Goal: Task Accomplishment & Management: Manage account settings

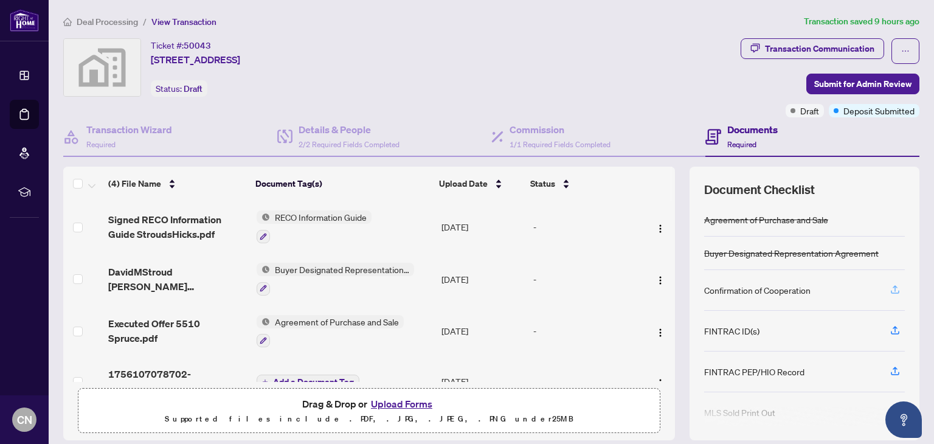
click at [889, 286] on icon "button" at bounding box center [894, 289] width 11 height 11
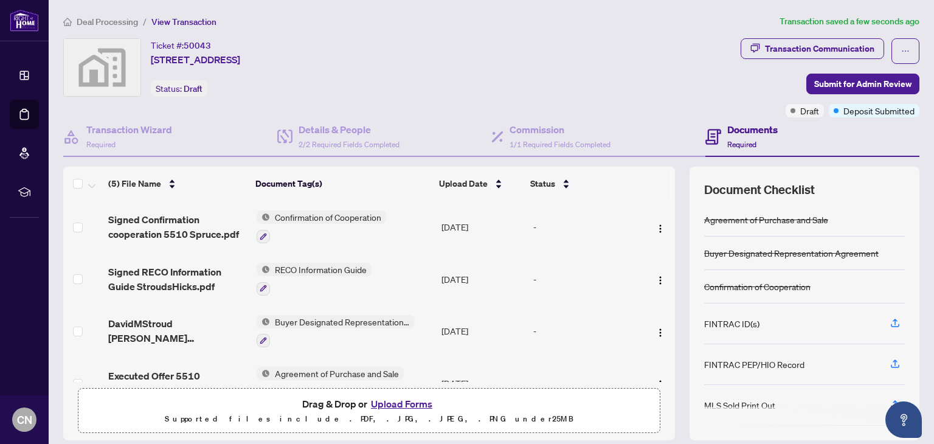
click at [309, 215] on span "Confirmation of Cooperation" at bounding box center [328, 216] width 116 height 13
click at [336, 275] on span "Confirmation of Cooperation" at bounding box center [322, 274] width 116 height 13
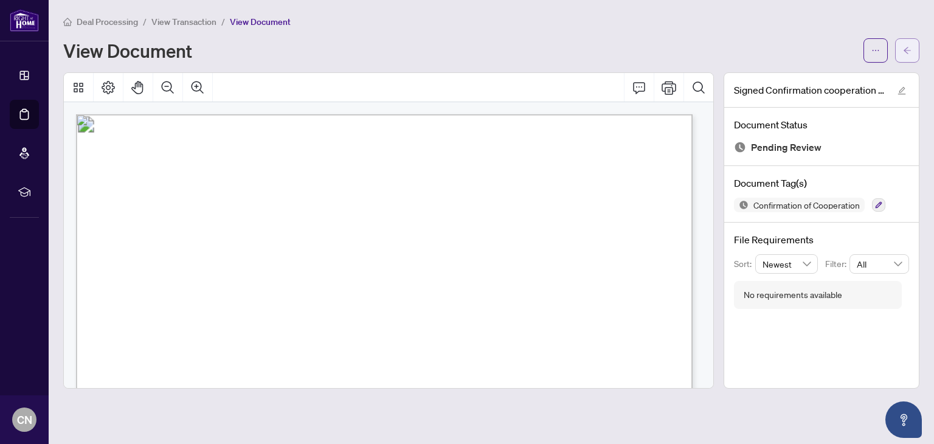
click at [913, 52] on button "button" at bounding box center [907, 50] width 24 height 24
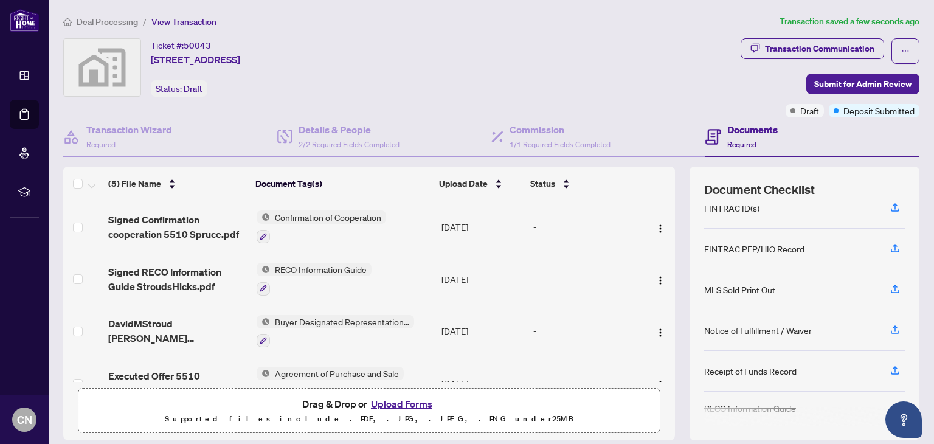
scroll to position [117, 0]
click at [890, 288] on icon "button" at bounding box center [894, 289] width 9 height 3
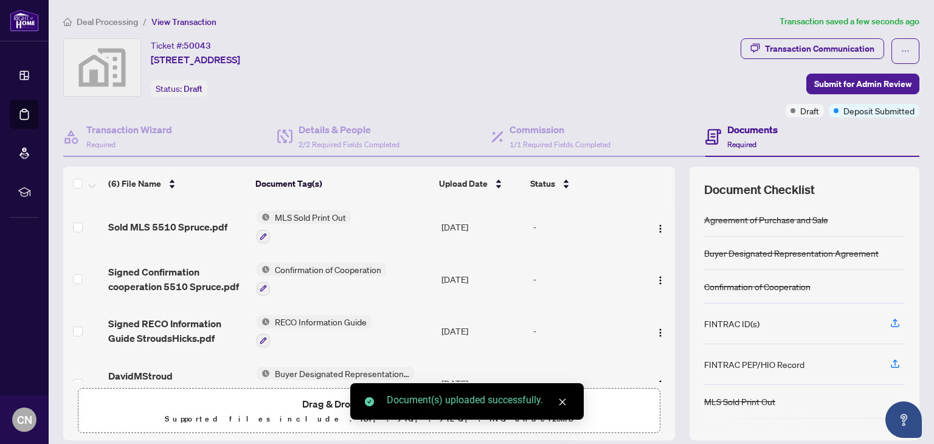
click at [305, 215] on span "MLS Sold Print Out" at bounding box center [310, 216] width 81 height 13
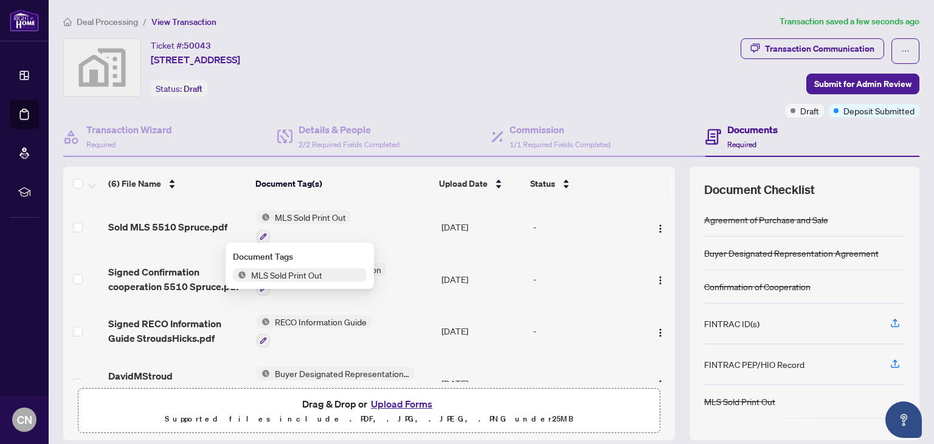
click at [311, 274] on span "MLS Sold Print Out" at bounding box center [286, 274] width 81 height 13
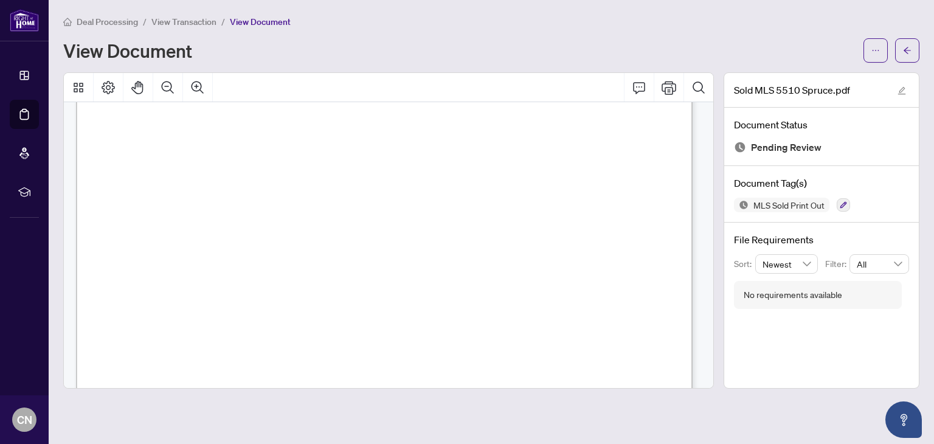
scroll to position [304, 0]
click at [907, 46] on icon "arrow-left" at bounding box center [907, 50] width 9 height 9
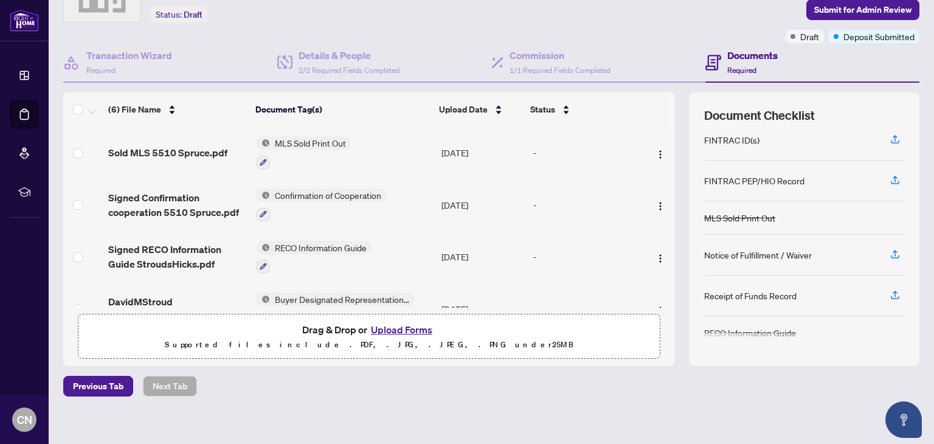
scroll to position [82, 0]
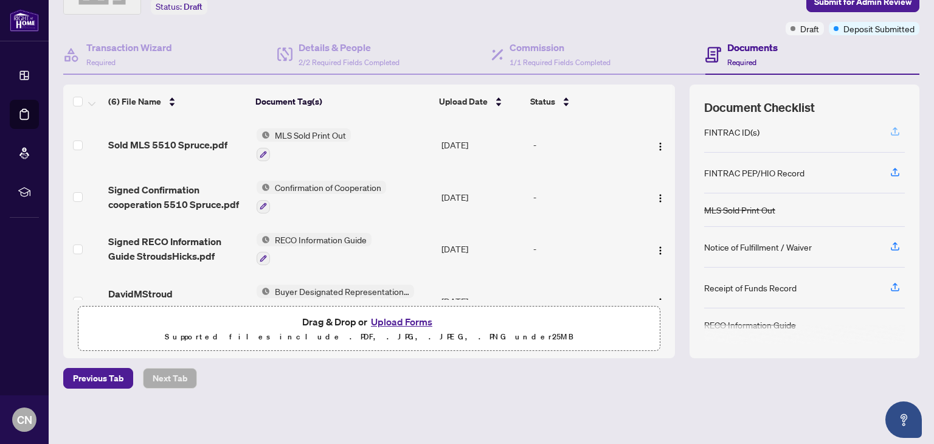
click at [889, 129] on icon "button" at bounding box center [894, 131] width 11 height 11
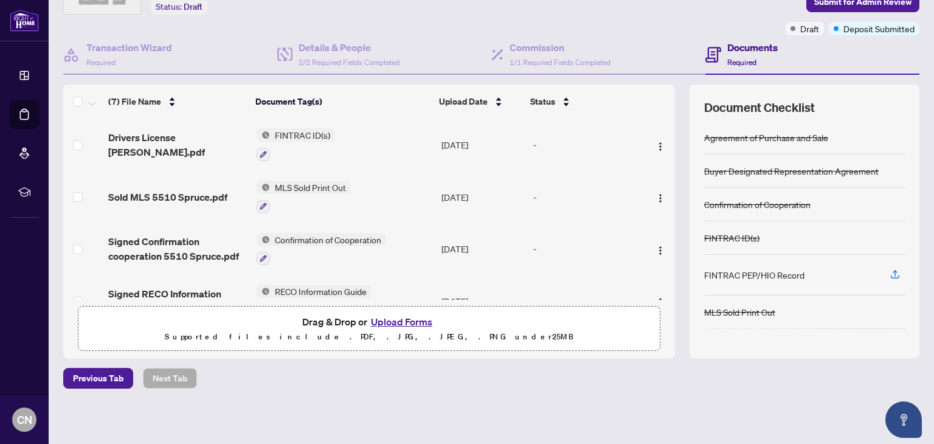
click at [292, 136] on span "FINTRAC ID(s)" at bounding box center [302, 134] width 65 height 13
click at [372, 139] on td "FINTRAC ID(s)" at bounding box center [344, 145] width 185 height 52
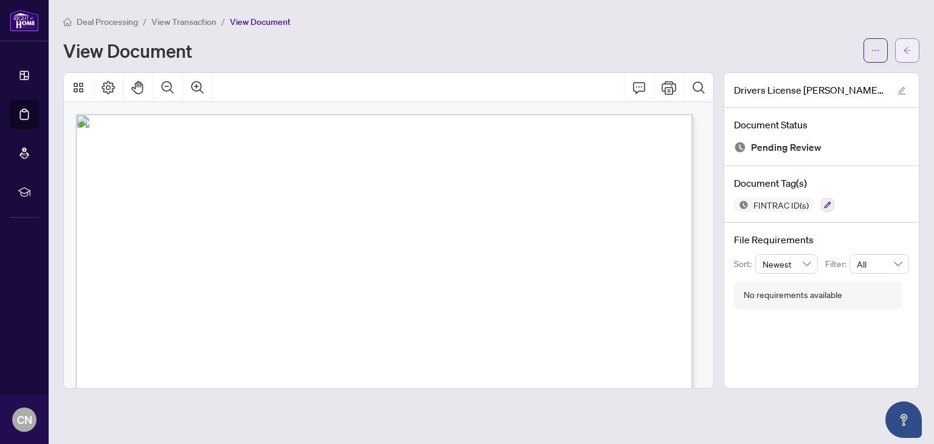
click at [914, 50] on button "button" at bounding box center [907, 50] width 24 height 24
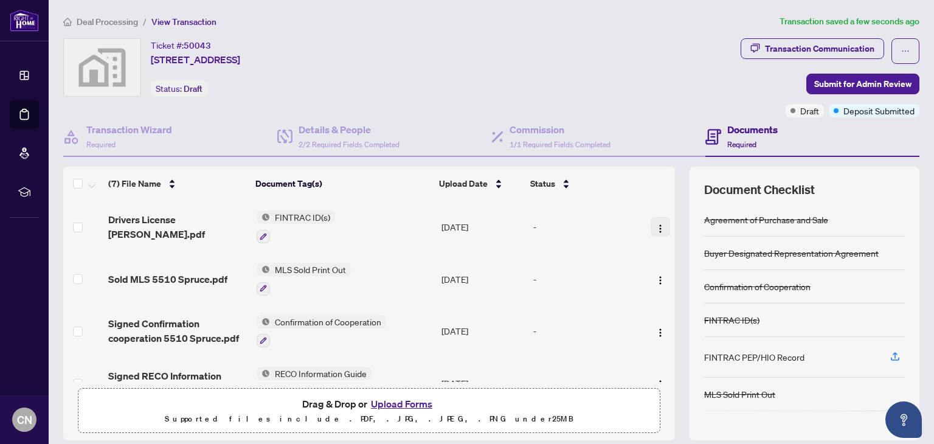
click at [655, 228] on img "button" at bounding box center [660, 229] width 10 height 10
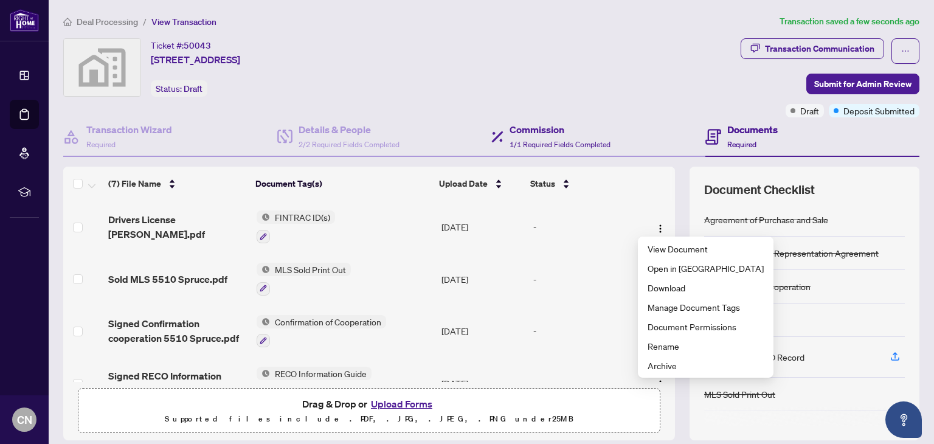
click at [649, 120] on div "Commission 1/1 Required Fields Completed" at bounding box center [598, 137] width 214 height 40
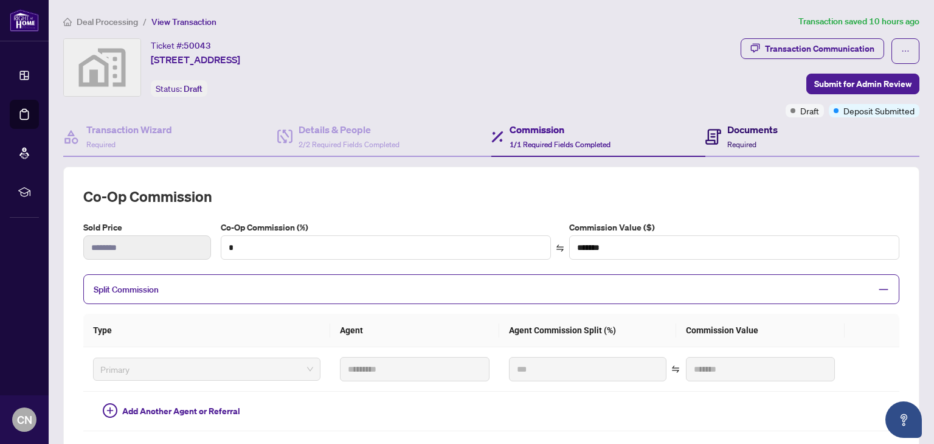
drag, startPoint x: 732, startPoint y: 135, endPoint x: 745, endPoint y: 151, distance: 20.4
click at [732, 135] on h4 "Documents" at bounding box center [752, 129] width 50 height 15
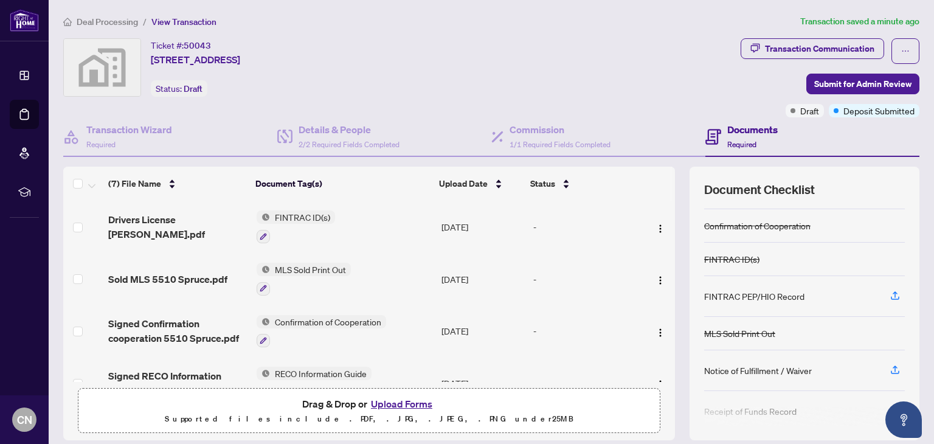
scroll to position [102, 0]
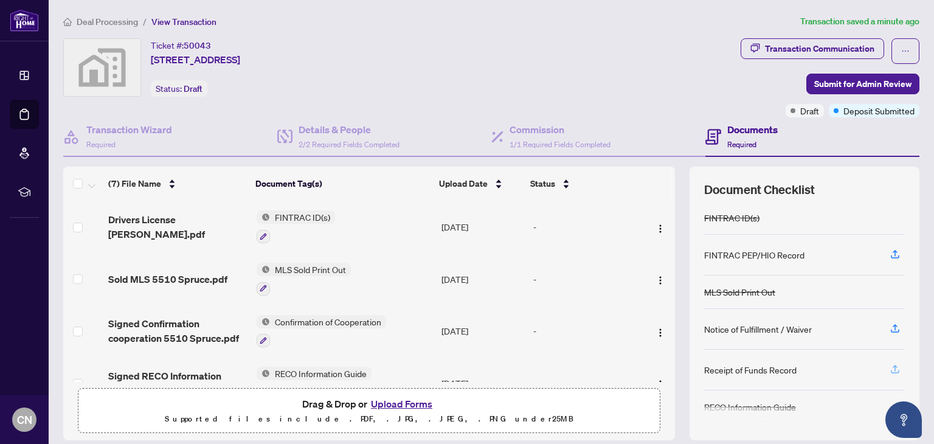
click at [889, 366] on icon "button" at bounding box center [894, 368] width 11 height 11
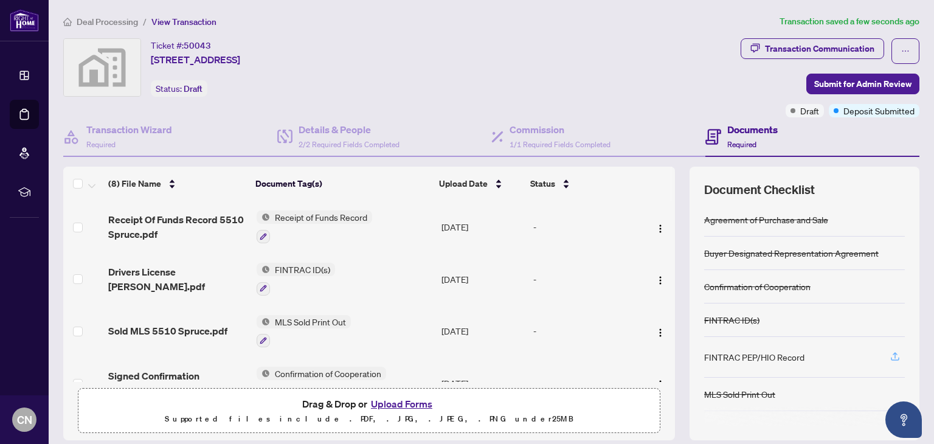
click at [889, 353] on icon "button" at bounding box center [894, 356] width 11 height 11
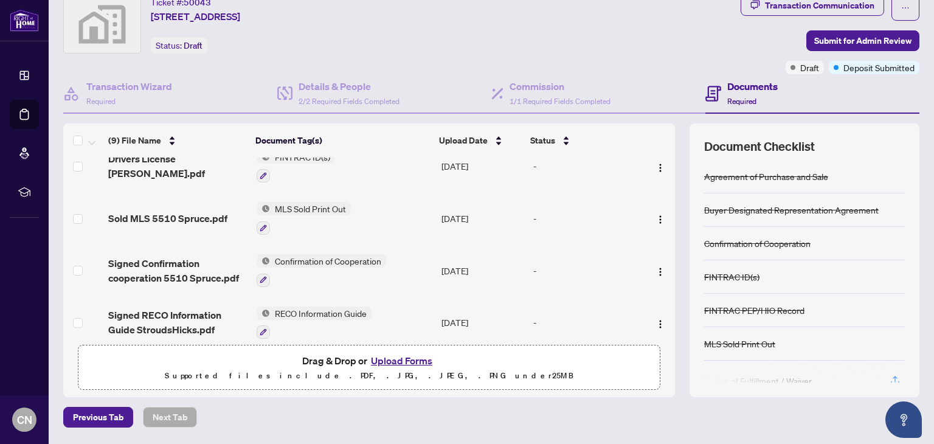
scroll to position [61, 0]
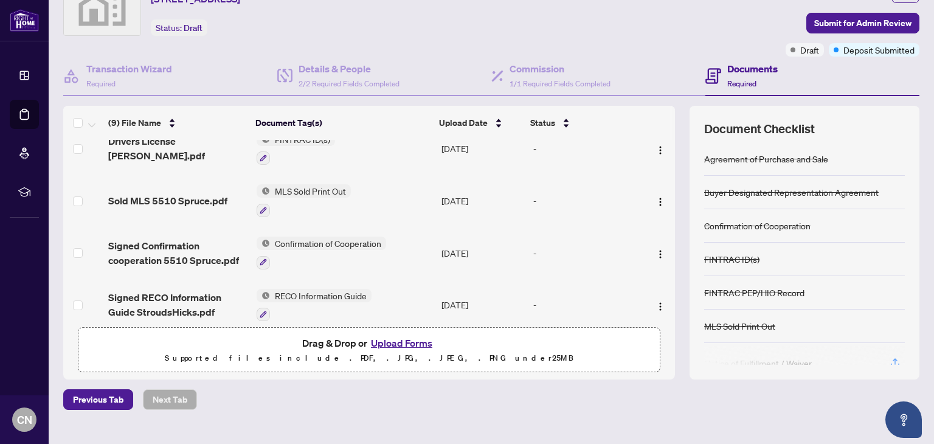
click at [401, 336] on button "Upload Forms" at bounding box center [401, 343] width 69 height 16
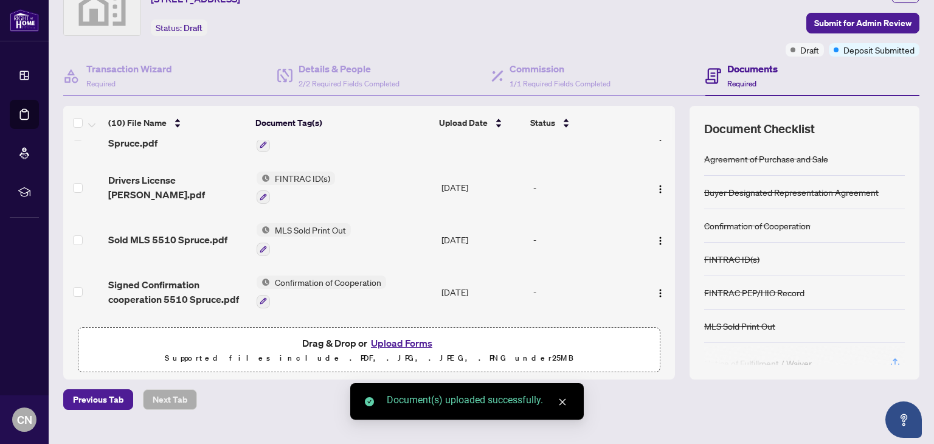
click at [399, 341] on button "Upload Forms" at bounding box center [401, 343] width 69 height 16
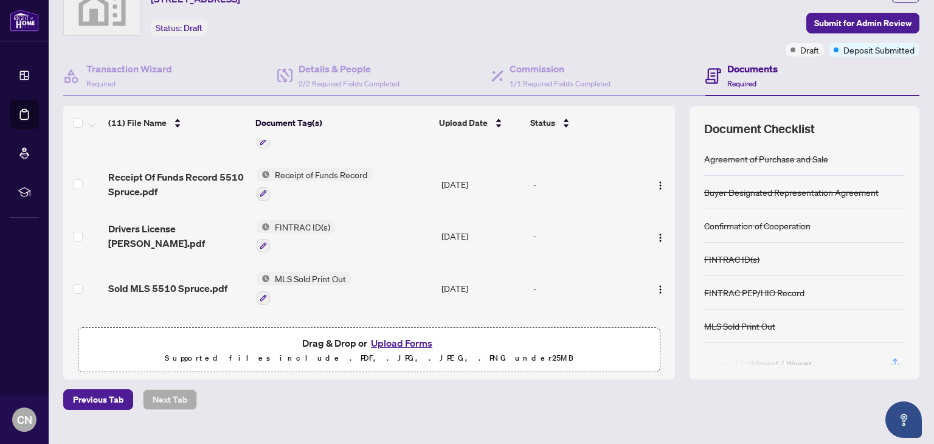
click at [397, 339] on button "Upload Forms" at bounding box center [401, 343] width 69 height 16
click at [394, 342] on button "Upload Forms" at bounding box center [401, 343] width 69 height 16
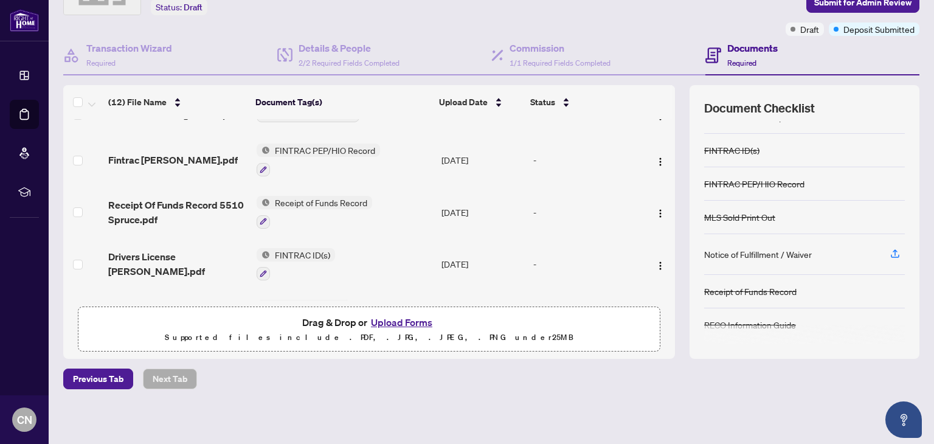
scroll to position [82, 0]
click at [890, 253] on icon "button" at bounding box center [894, 254] width 9 height 3
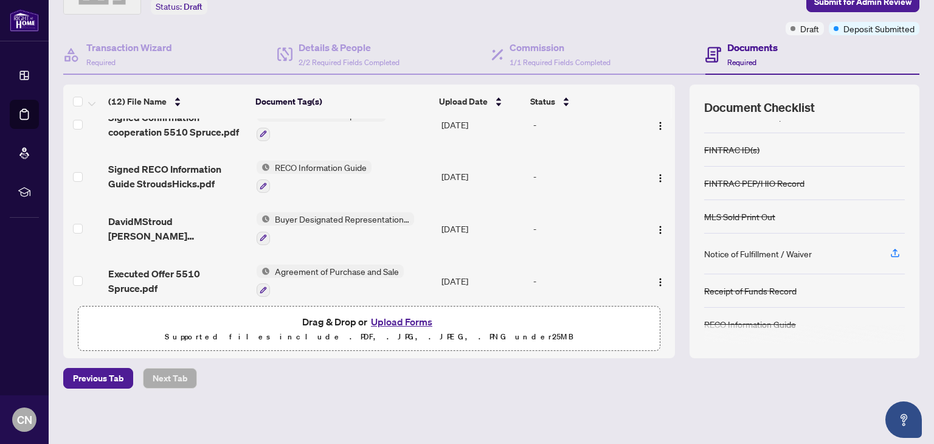
scroll to position [417, 0]
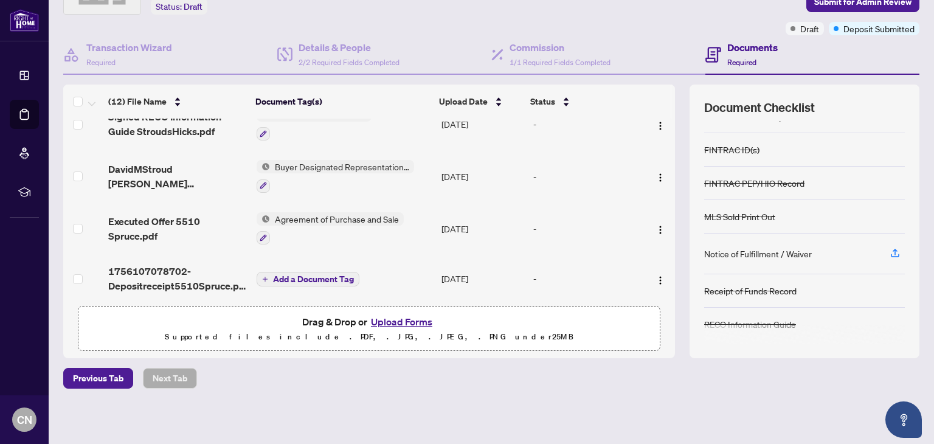
click at [284, 275] on span "Add a Document Tag" at bounding box center [313, 279] width 81 height 9
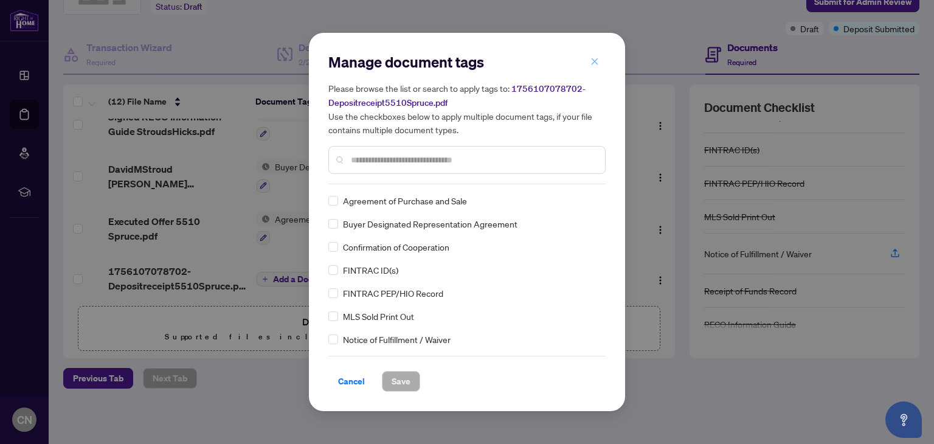
click at [593, 59] on icon "close" at bounding box center [594, 61] width 9 height 9
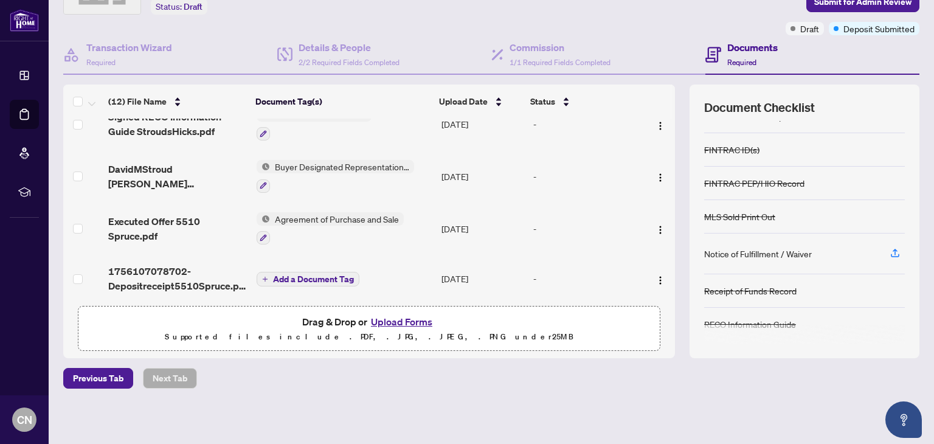
click at [407, 318] on button "Upload Forms" at bounding box center [401, 322] width 69 height 16
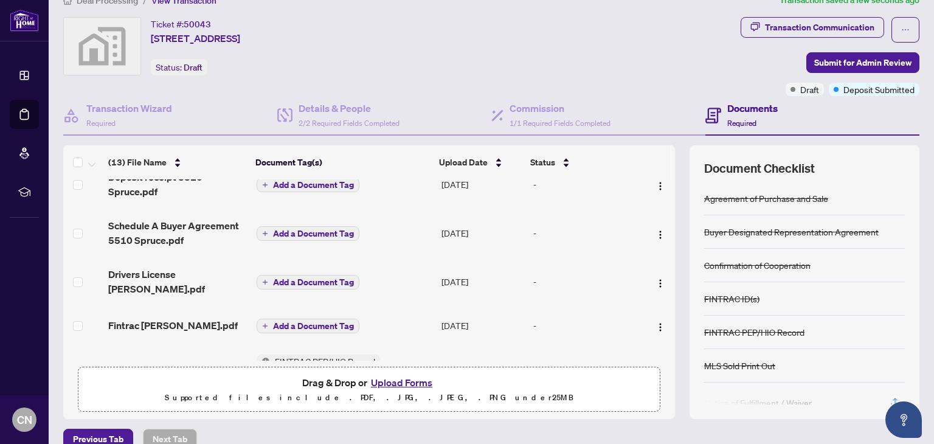
scroll to position [0, 0]
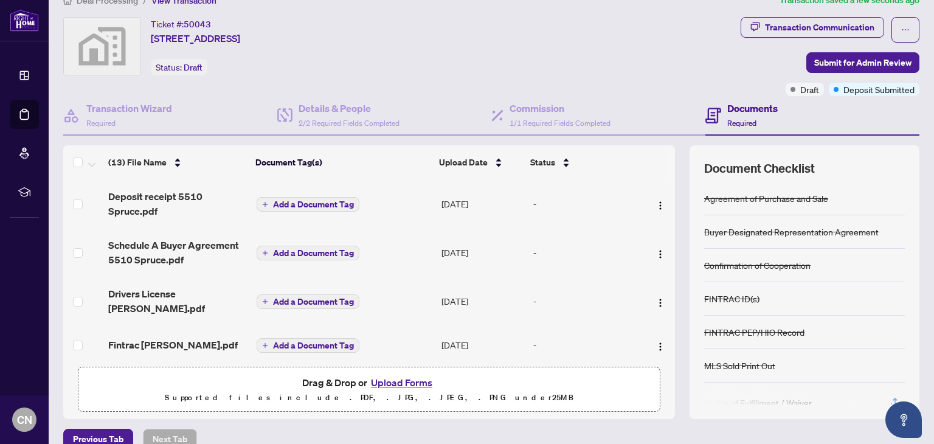
click at [309, 193] on td "Add a Document Tag" at bounding box center [344, 203] width 185 height 49
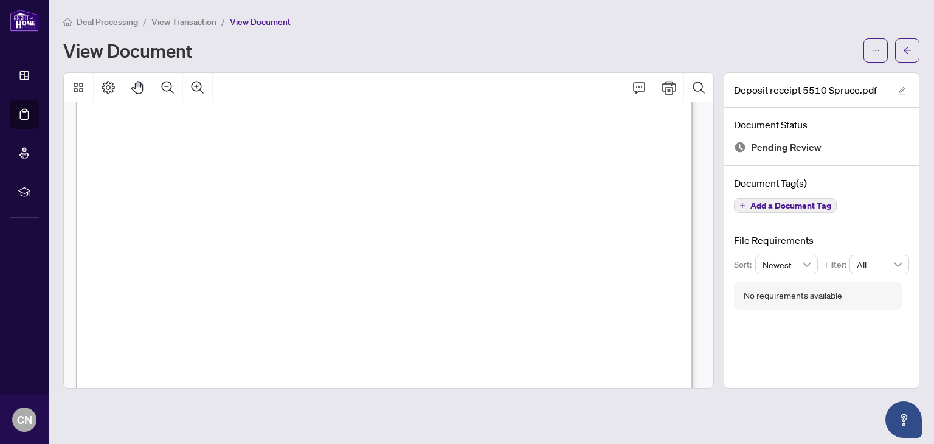
scroll to position [304, 0]
click at [907, 46] on icon "arrow-left" at bounding box center [907, 50] width 9 height 9
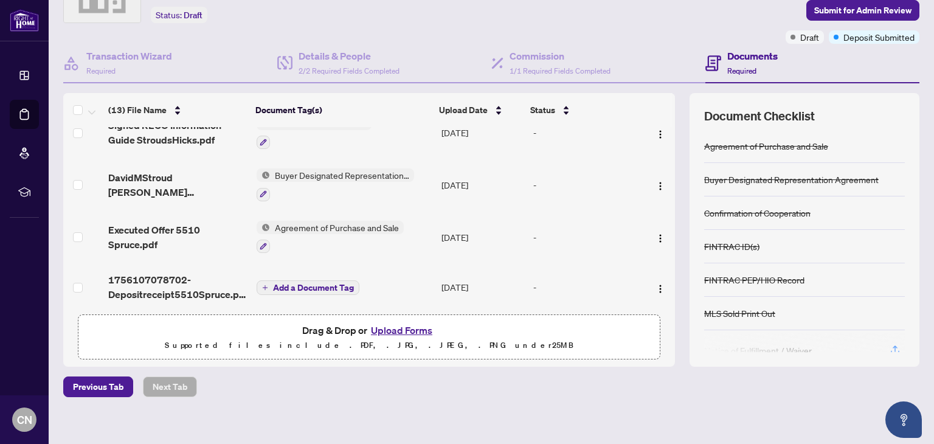
scroll to position [82, 0]
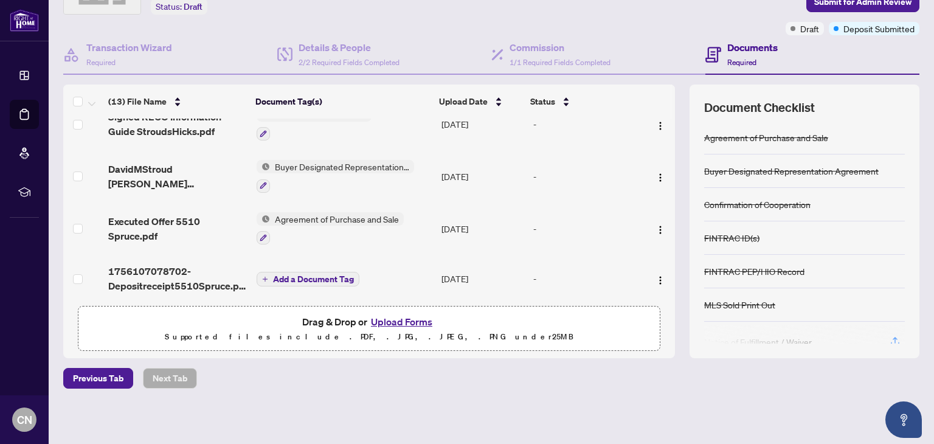
click at [814, 344] on div "Document Checklist Agreement of Purchase and Sale Buyer Designated Representati…" at bounding box center [804, 221] width 230 height 274
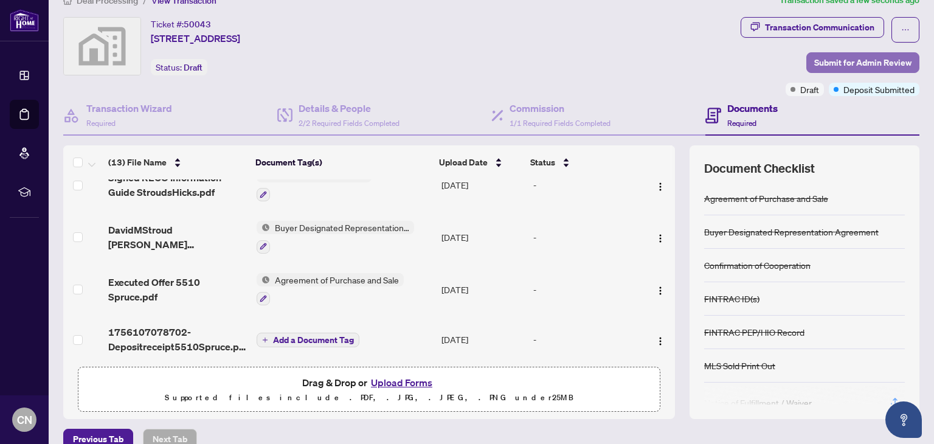
click at [855, 57] on span "Submit for Admin Review" at bounding box center [862, 62] width 97 height 19
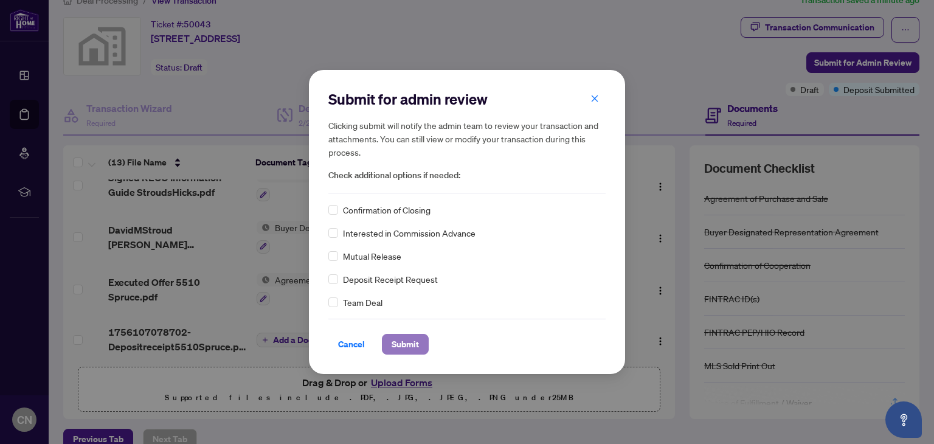
click at [400, 345] on span "Submit" at bounding box center [404, 343] width 27 height 19
